Goal: Information Seeking & Learning: Check status

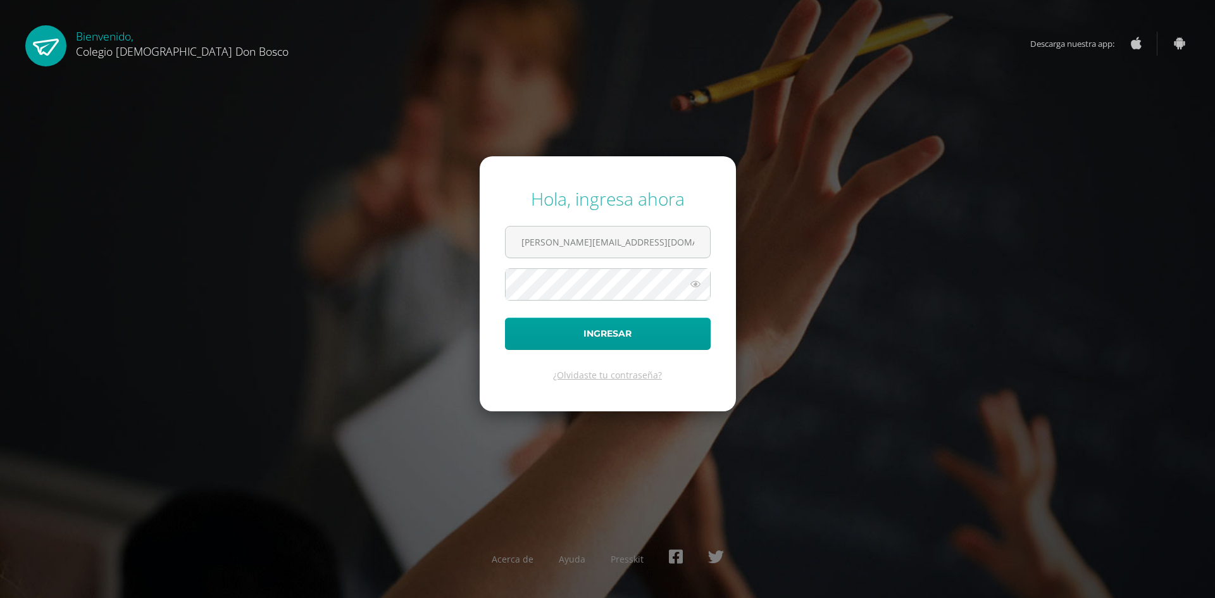
type input "k.ventura.1adb@gmail.com"
click at [505, 318] on button "Ingresar" at bounding box center [608, 334] width 206 height 32
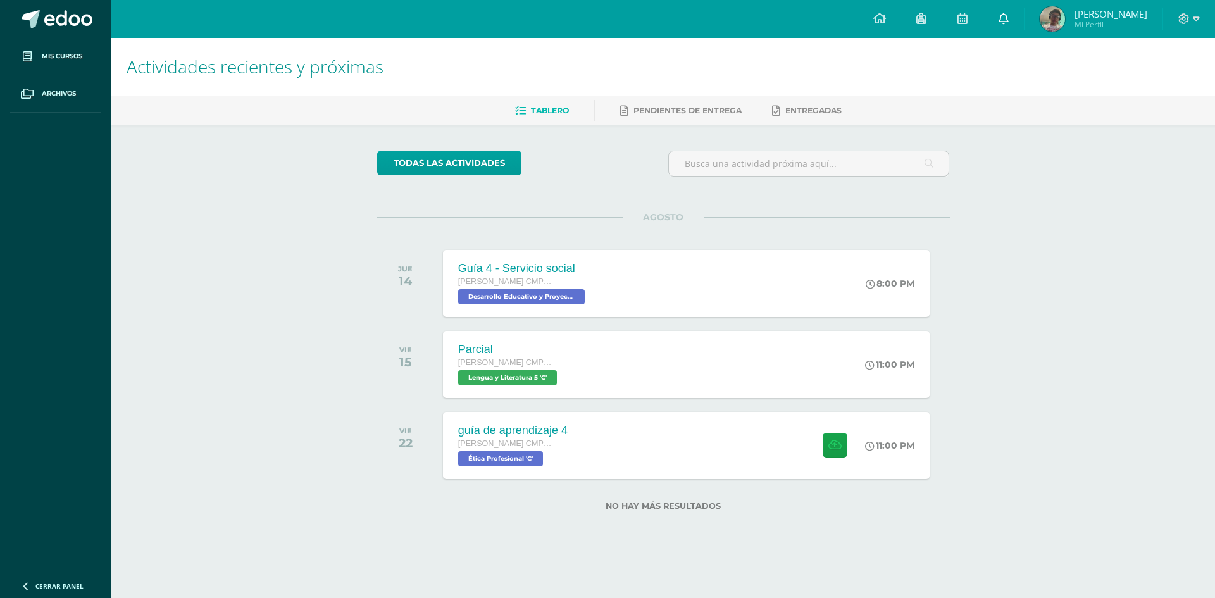
click at [1001, 16] on icon at bounding box center [1004, 18] width 10 height 11
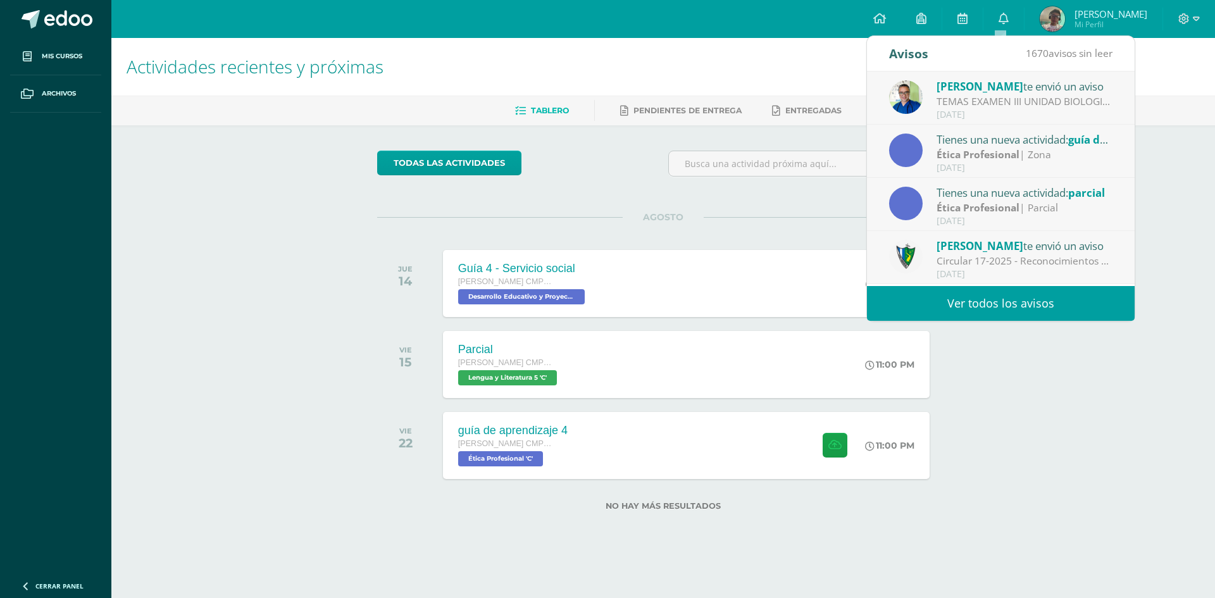
click at [1020, 305] on link "Ver todos los avisos" at bounding box center [1001, 303] width 268 height 35
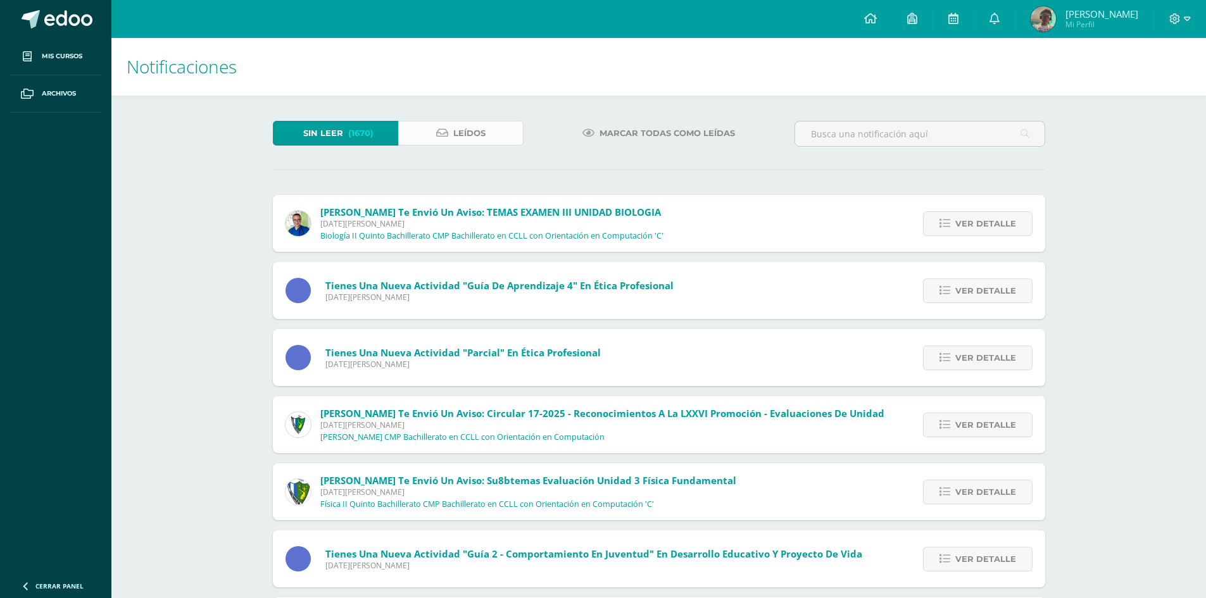
click at [466, 138] on span "Leídos" at bounding box center [469, 133] width 32 height 23
click at [514, 140] on link "Leídos" at bounding box center [460, 133] width 125 height 25
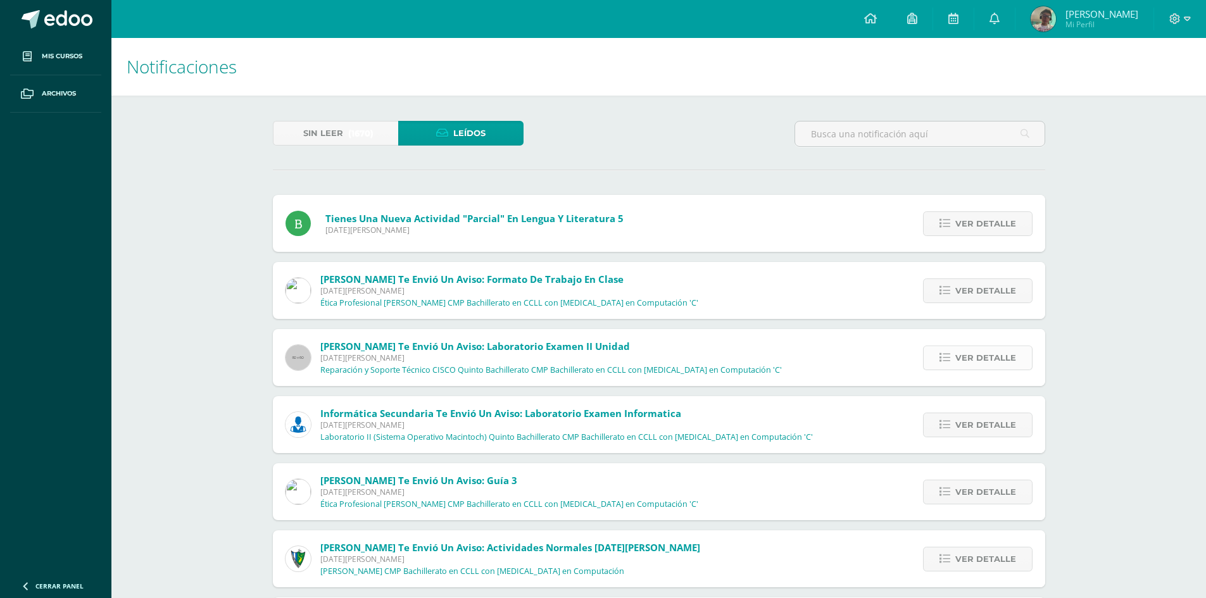
click at [952, 358] on link "Ver detalle" at bounding box center [977, 358] width 109 height 25
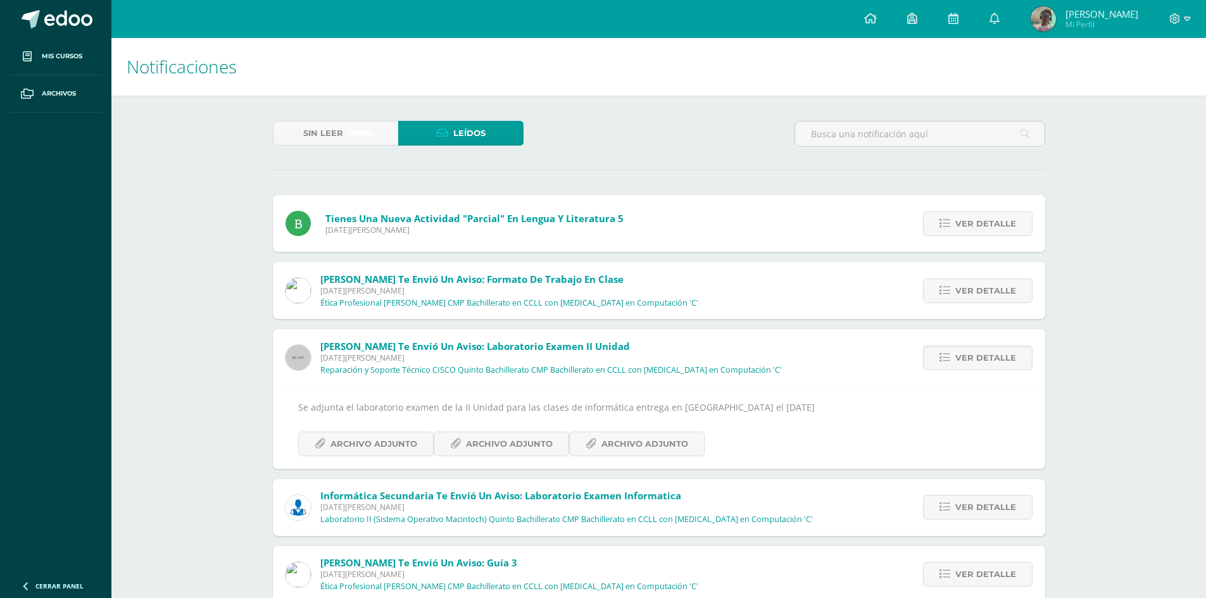
click at [397, 430] on div "Se adjunta el laboratorio examen de la II Unidad para las clases de informática…" at bounding box center [658, 427] width 721 height 56
click at [455, 437] on link "Archivo Adjunto" at bounding box center [501, 444] width 135 height 25
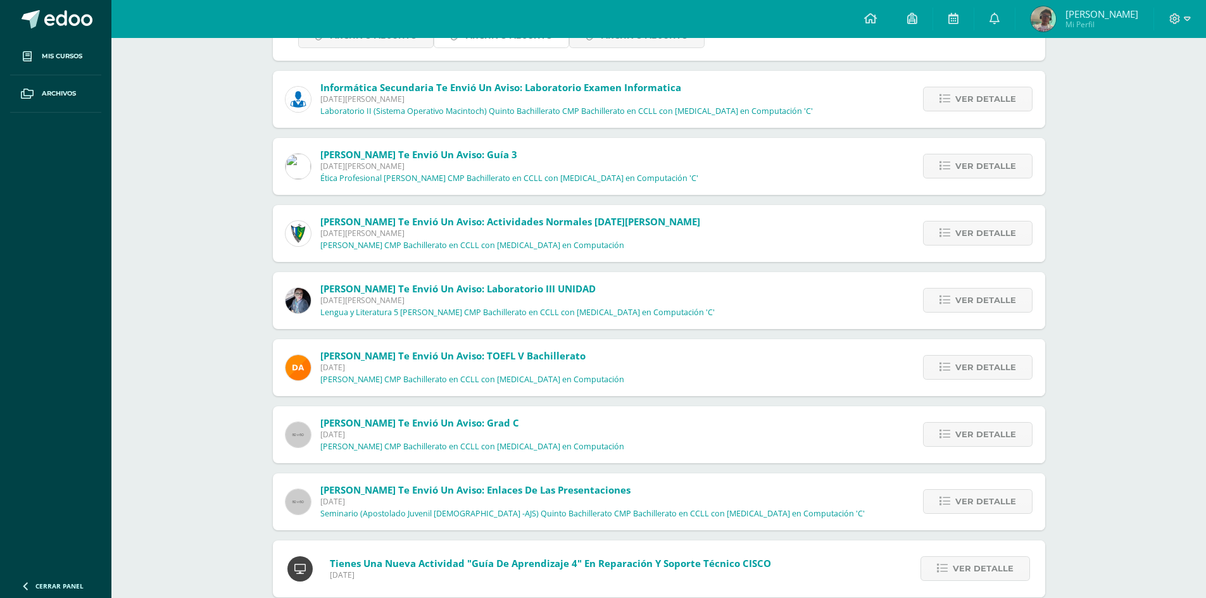
scroll to position [471, 0]
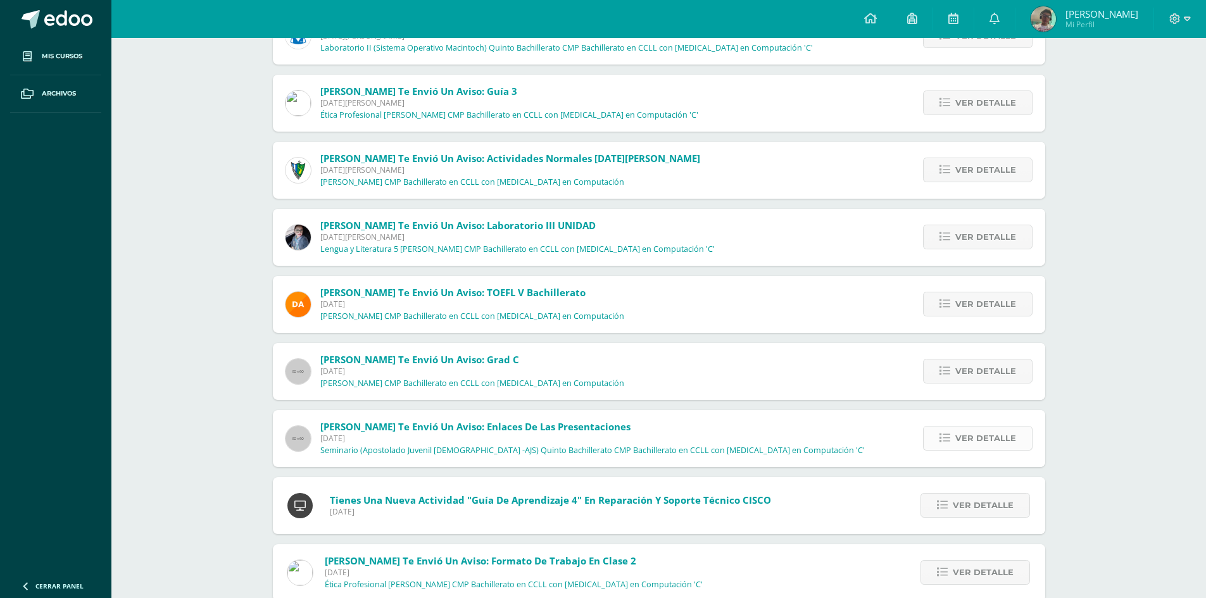
click at [957, 437] on span "Ver detalle" at bounding box center [985, 438] width 61 height 23
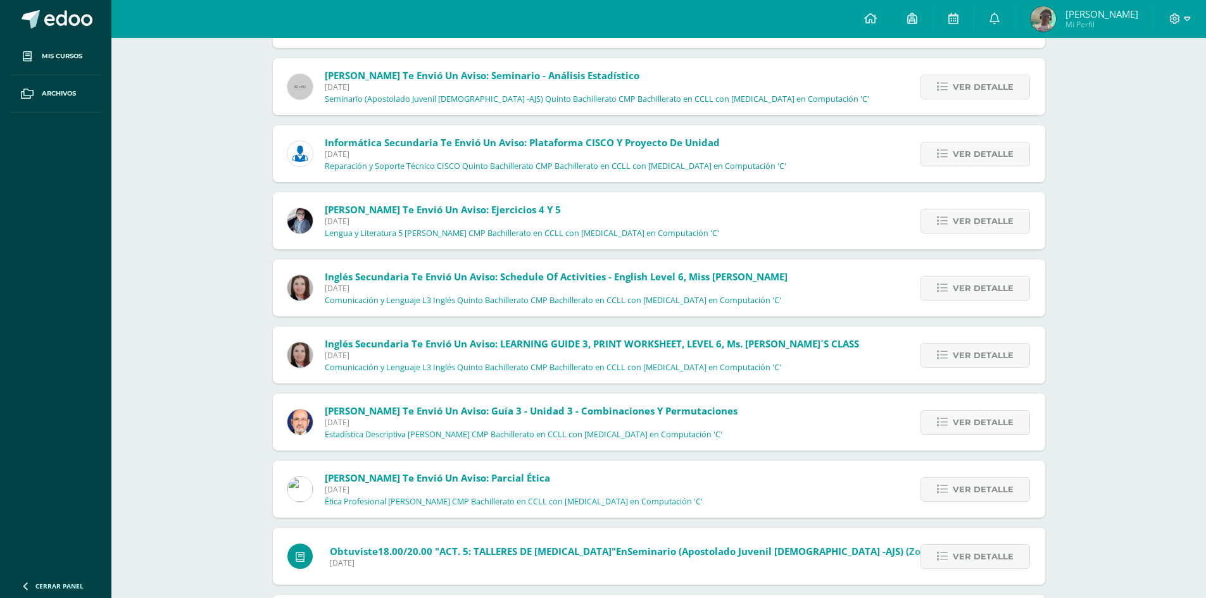
scroll to position [2439, 0]
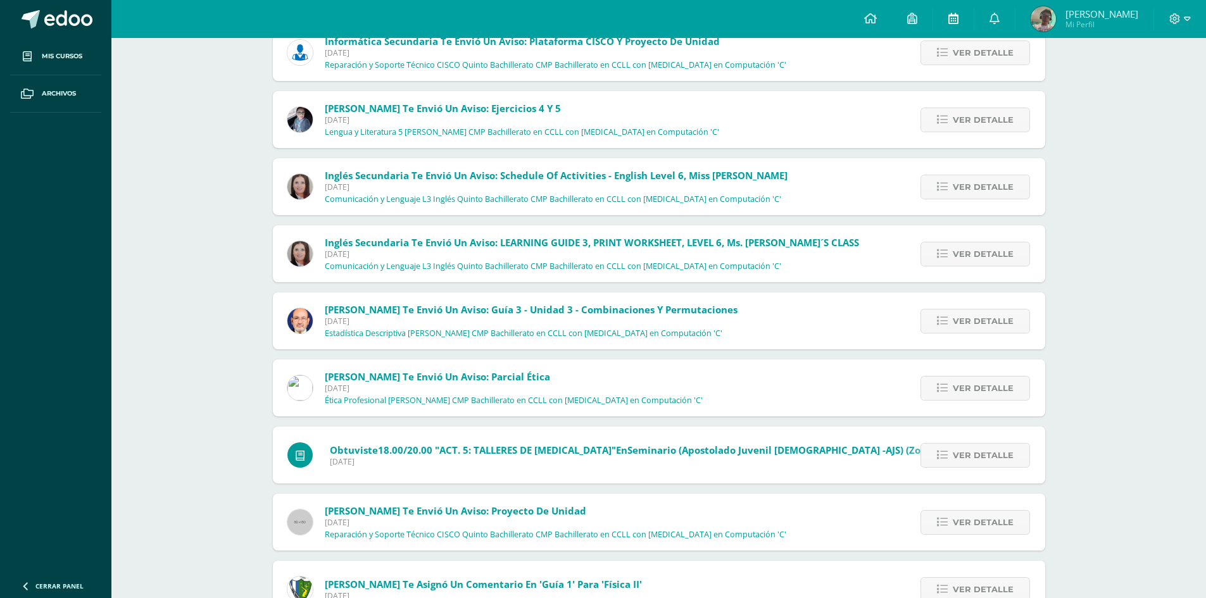
click at [948, 17] on icon at bounding box center [953, 18] width 10 height 11
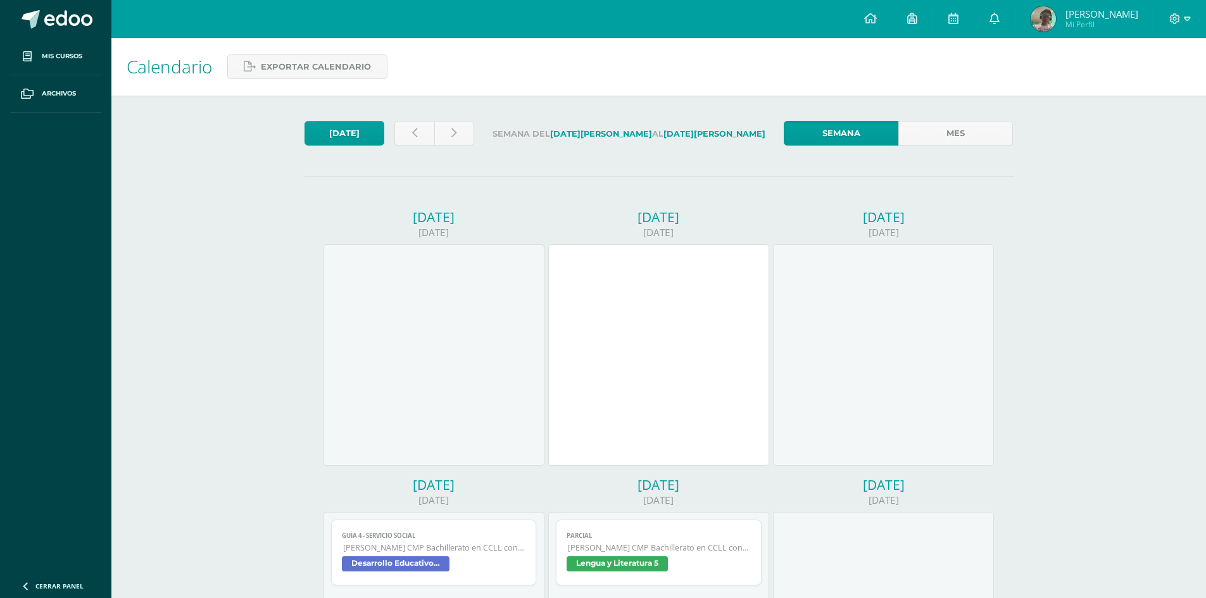
click at [995, 19] on icon at bounding box center [994, 18] width 10 height 11
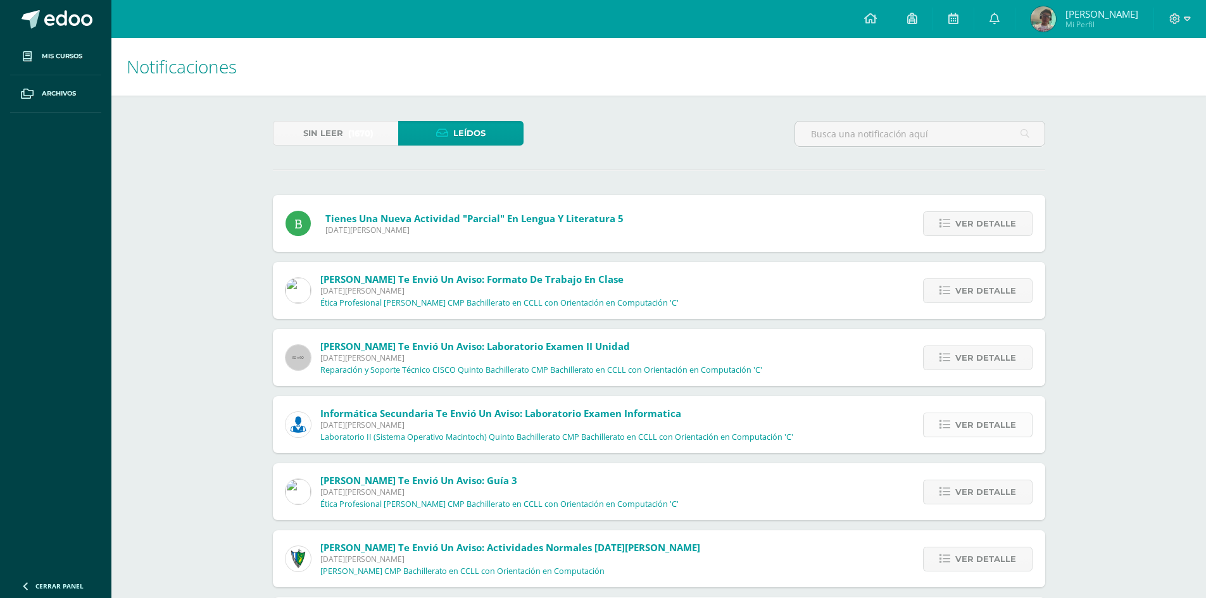
click at [953, 416] on link "Ver detalle" at bounding box center [977, 425] width 109 height 25
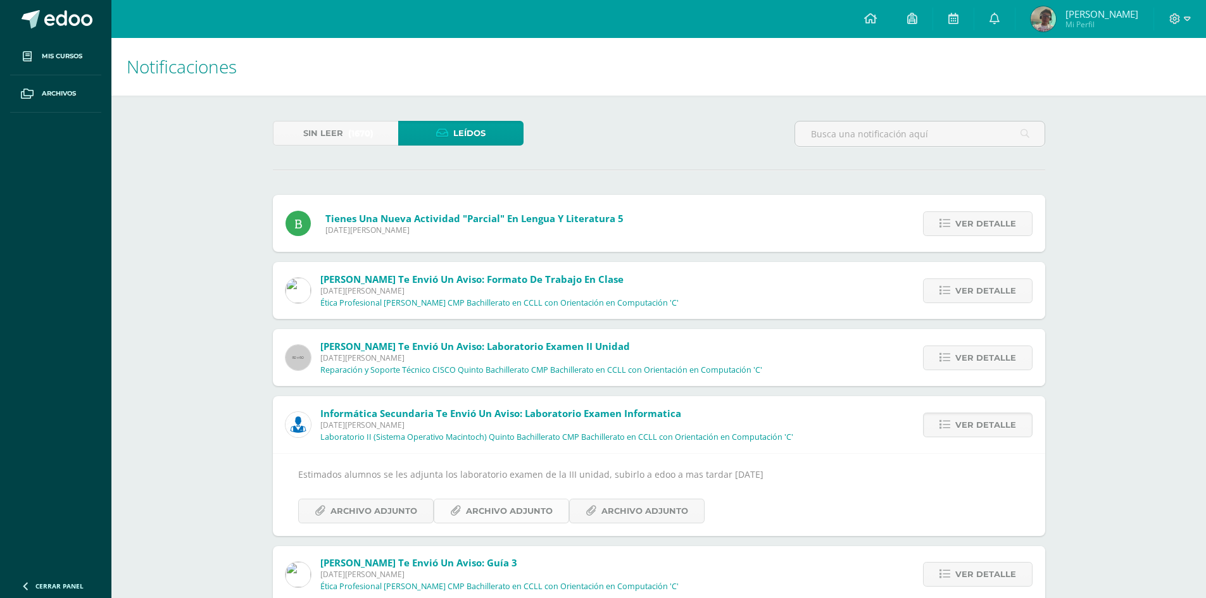
click at [542, 509] on span "Archivo Adjunto" at bounding box center [509, 510] width 87 height 23
click at [1176, 22] on icon at bounding box center [1175, 18] width 11 height 11
click at [1147, 92] on span "Cerrar sesión" at bounding box center [1147, 86] width 57 height 12
